Goal: Book appointment/travel/reservation

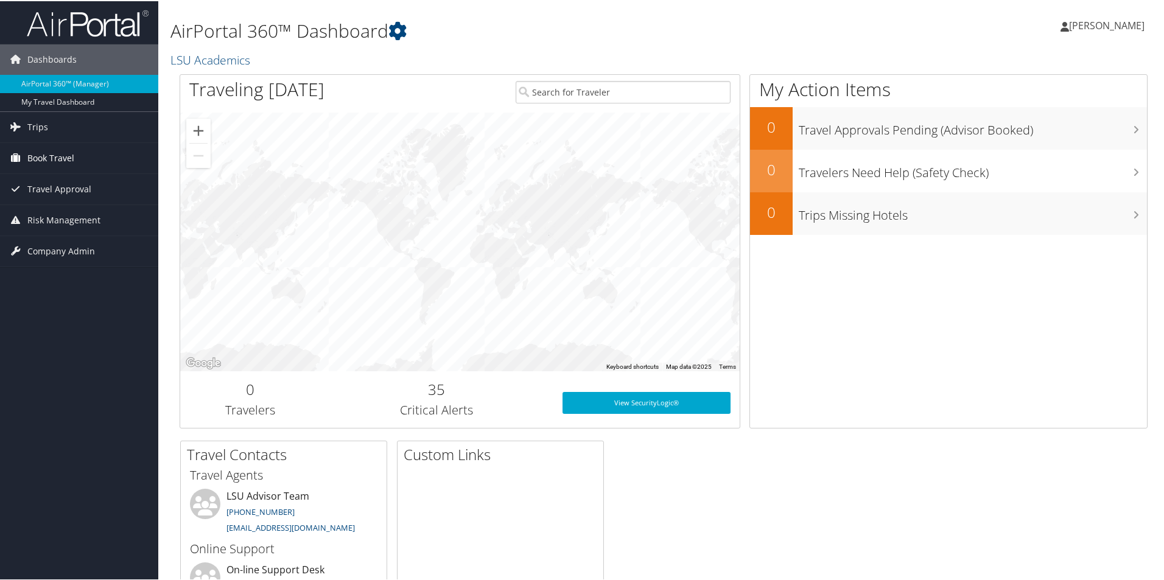
click at [38, 166] on span "Book Travel" at bounding box center [50, 157] width 47 height 30
click at [60, 200] on link "Book/Manage Online Trips" at bounding box center [79, 199] width 158 height 18
